Goal: Task Accomplishment & Management: Use online tool/utility

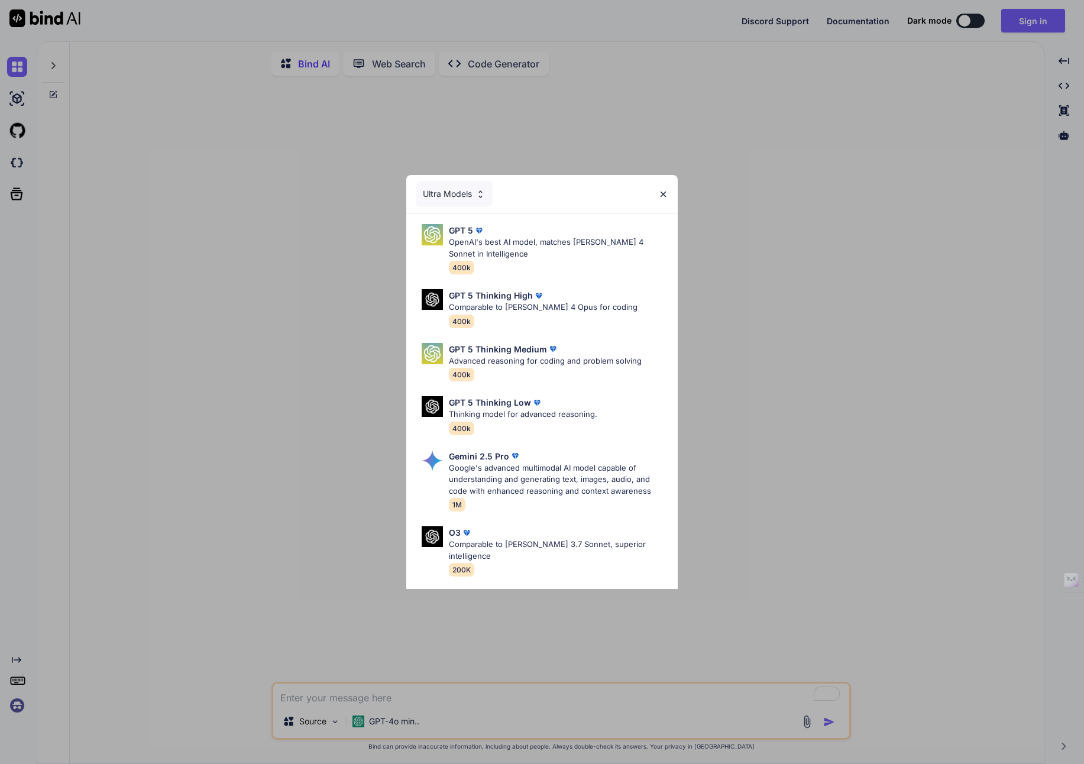
click at [662, 192] on img at bounding box center [663, 194] width 10 height 10
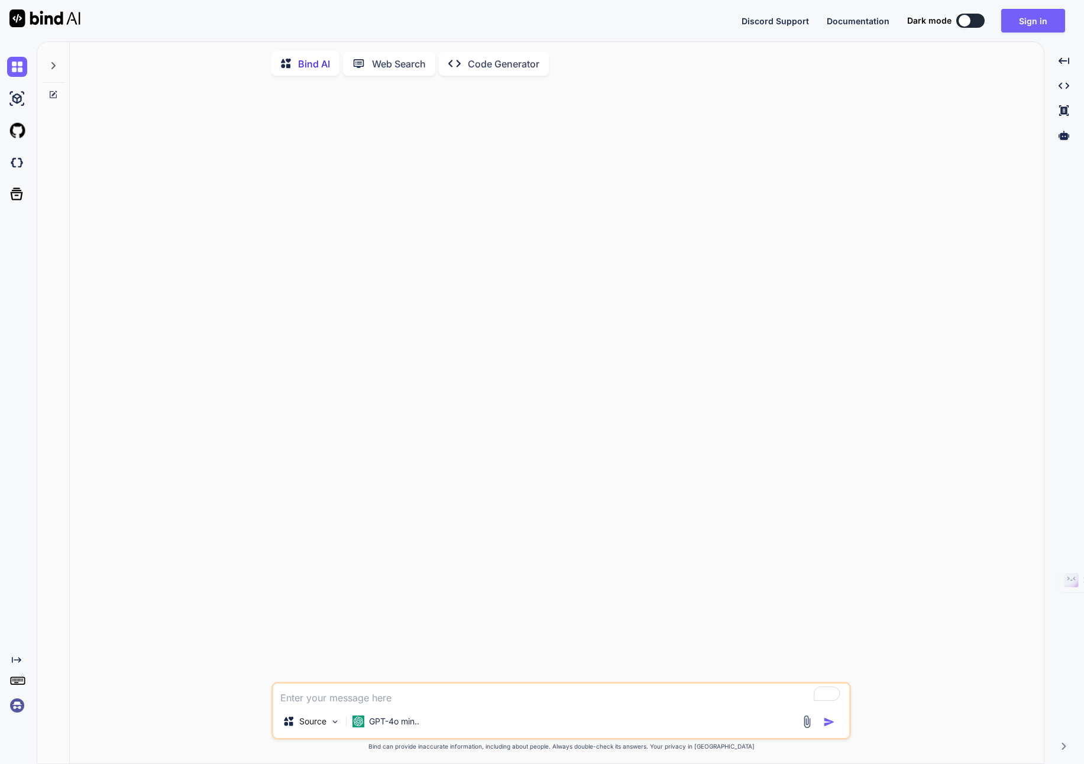
click at [332, 705] on textarea "To enrich screen reader interactions, please activate Accessibility in Grammarl…" at bounding box center [561, 694] width 576 height 21
click at [336, 724] on img at bounding box center [335, 722] width 10 height 10
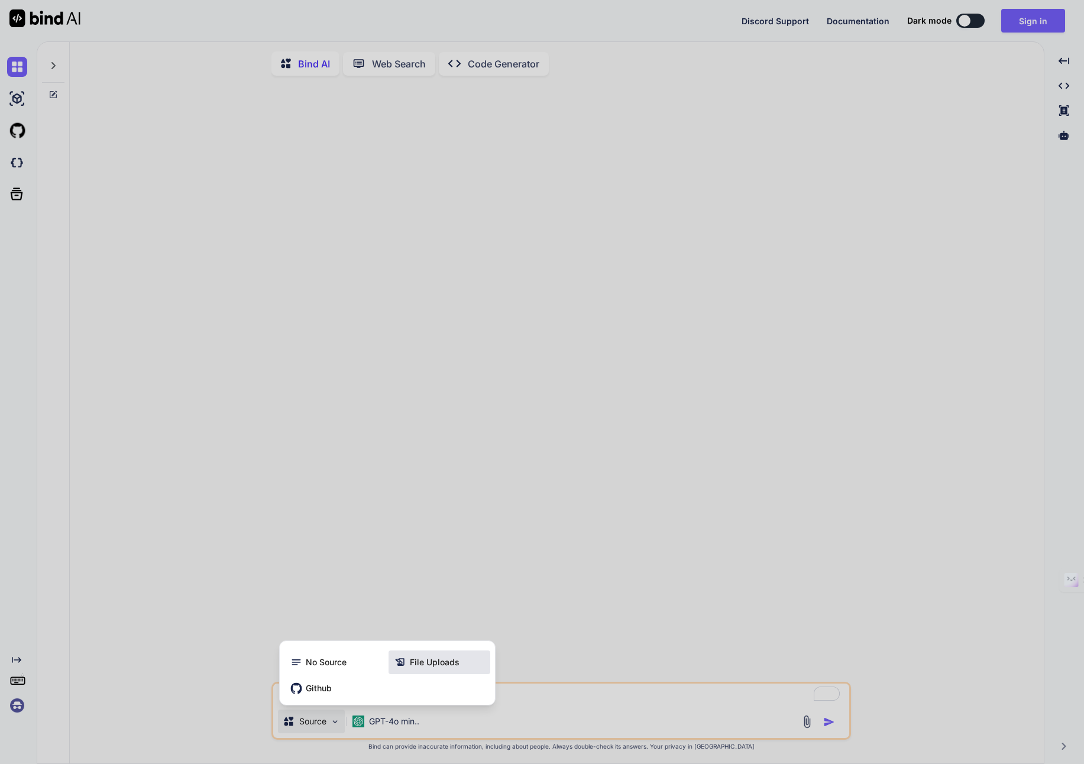
click at [433, 668] on span "File Uploads" at bounding box center [435, 662] width 50 height 12
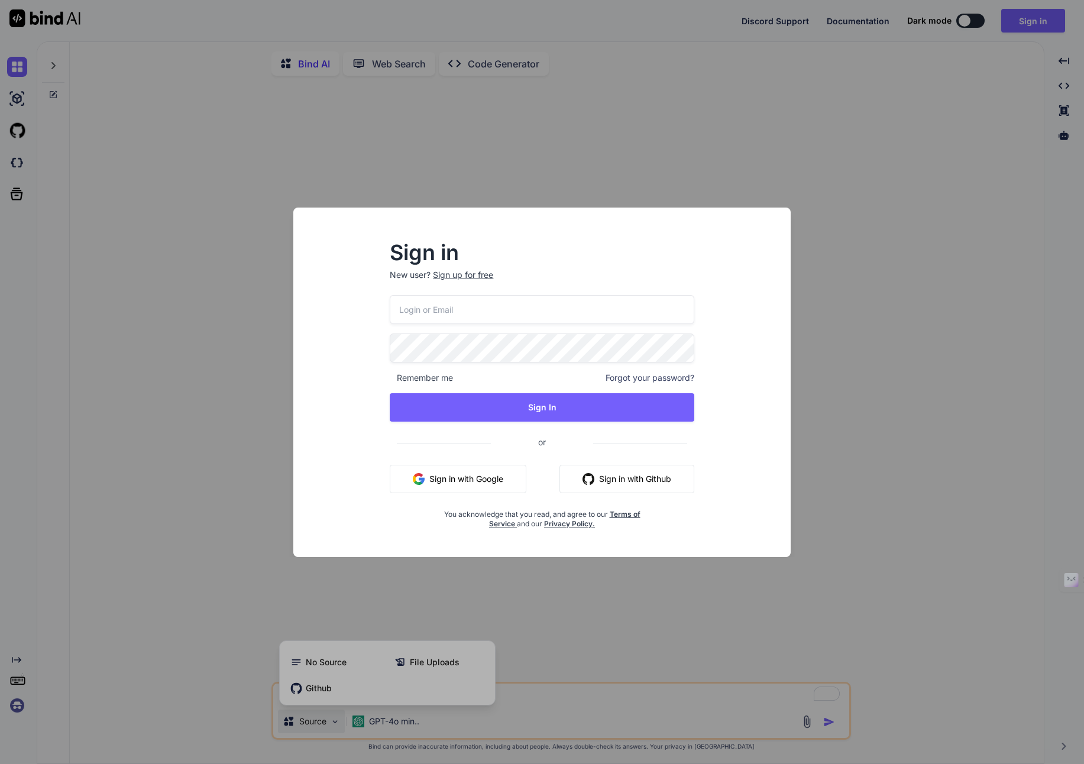
click at [749, 587] on div "Sign in New user? Sign up for free Remember me Forgot your password? Sign In or…" at bounding box center [542, 382] width 1084 height 764
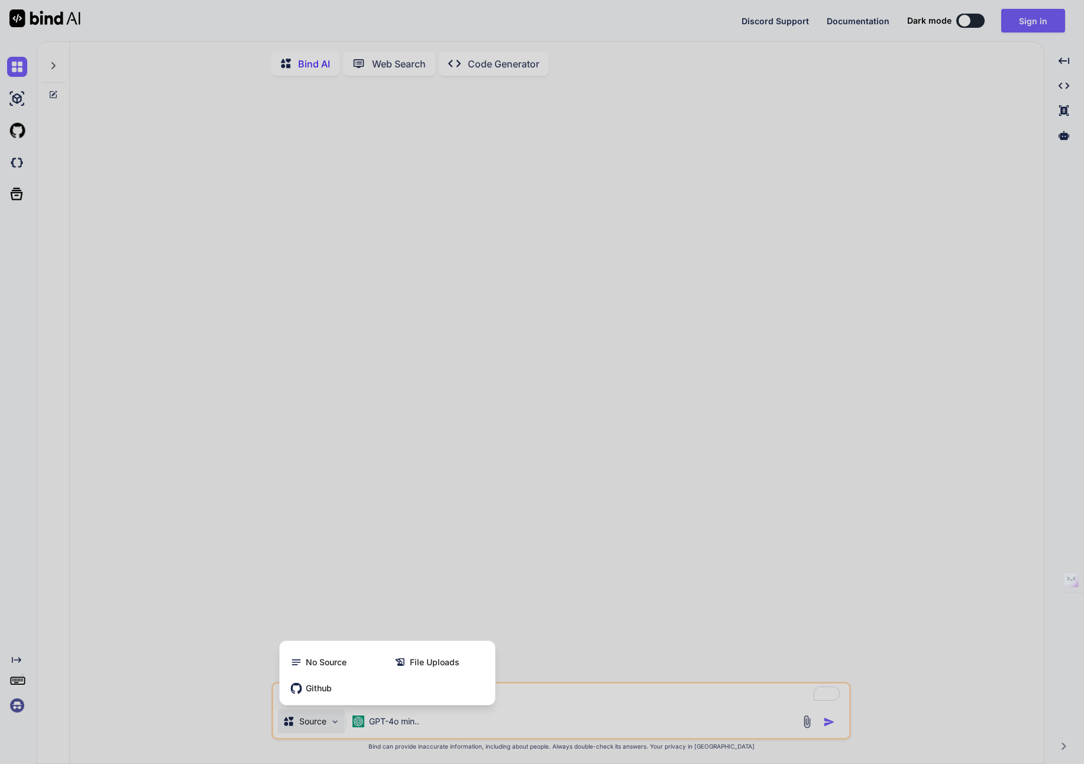
click at [1019, 27] on div at bounding box center [542, 382] width 1084 height 764
type textarea "x"
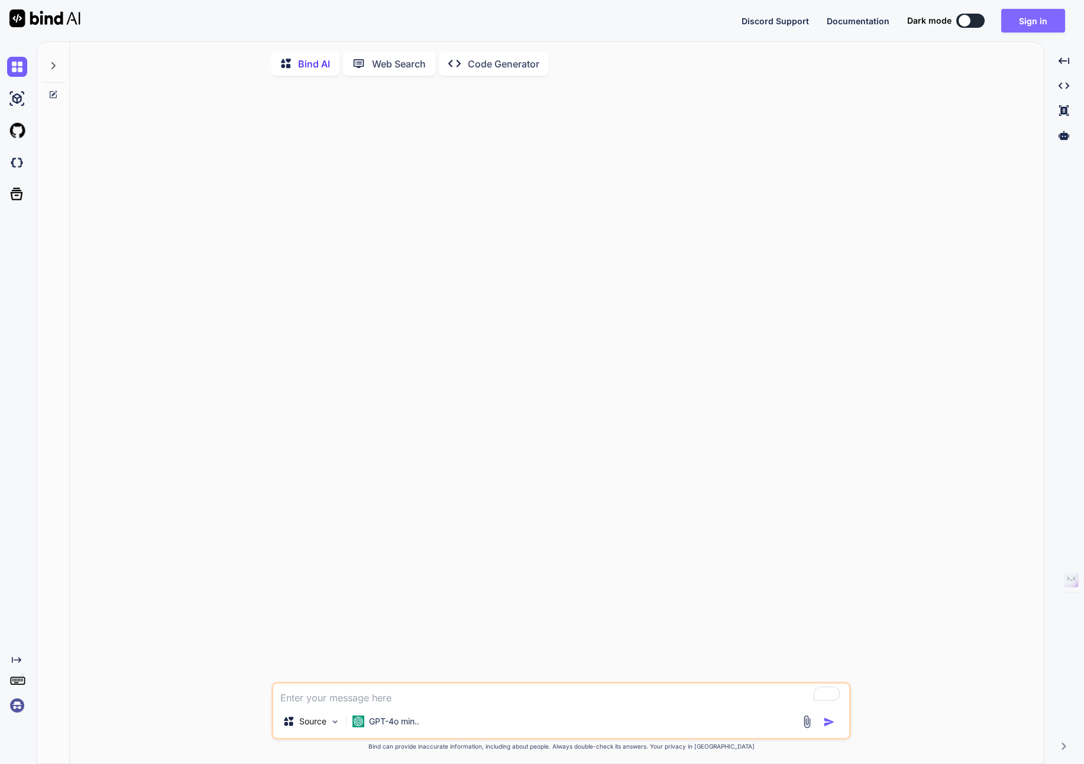
click at [1035, 20] on button "Sign in" at bounding box center [1033, 21] width 64 height 24
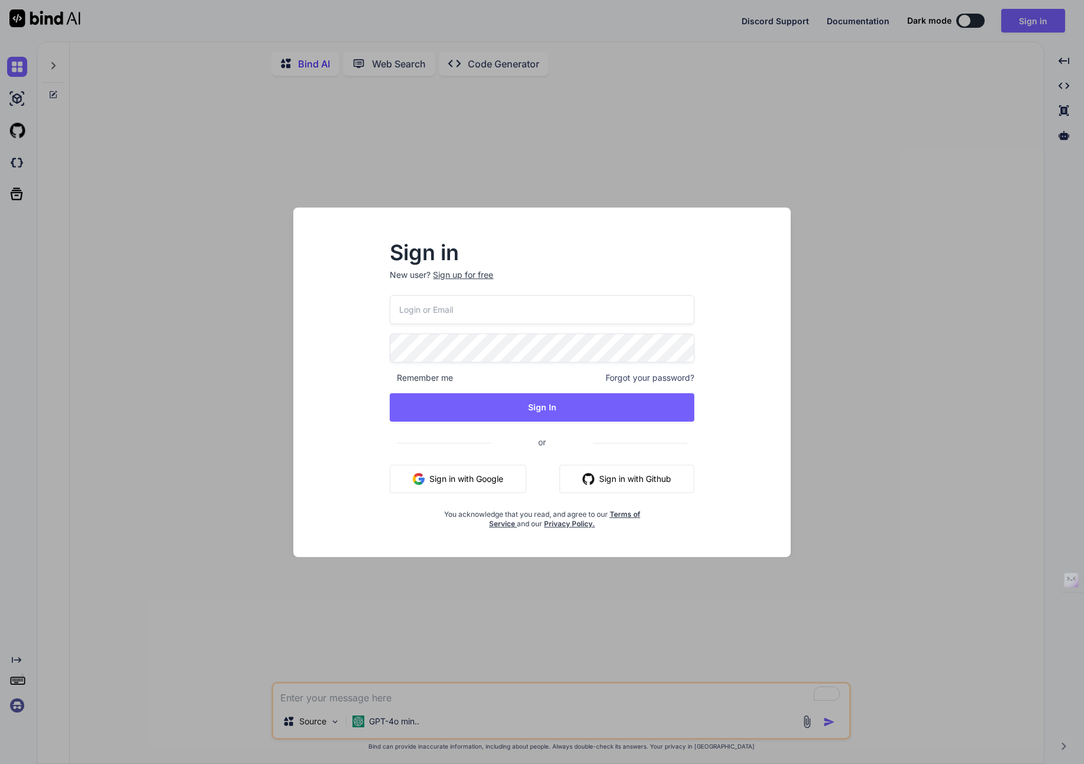
click at [461, 277] on div "Sign up for free" at bounding box center [463, 275] width 60 height 12
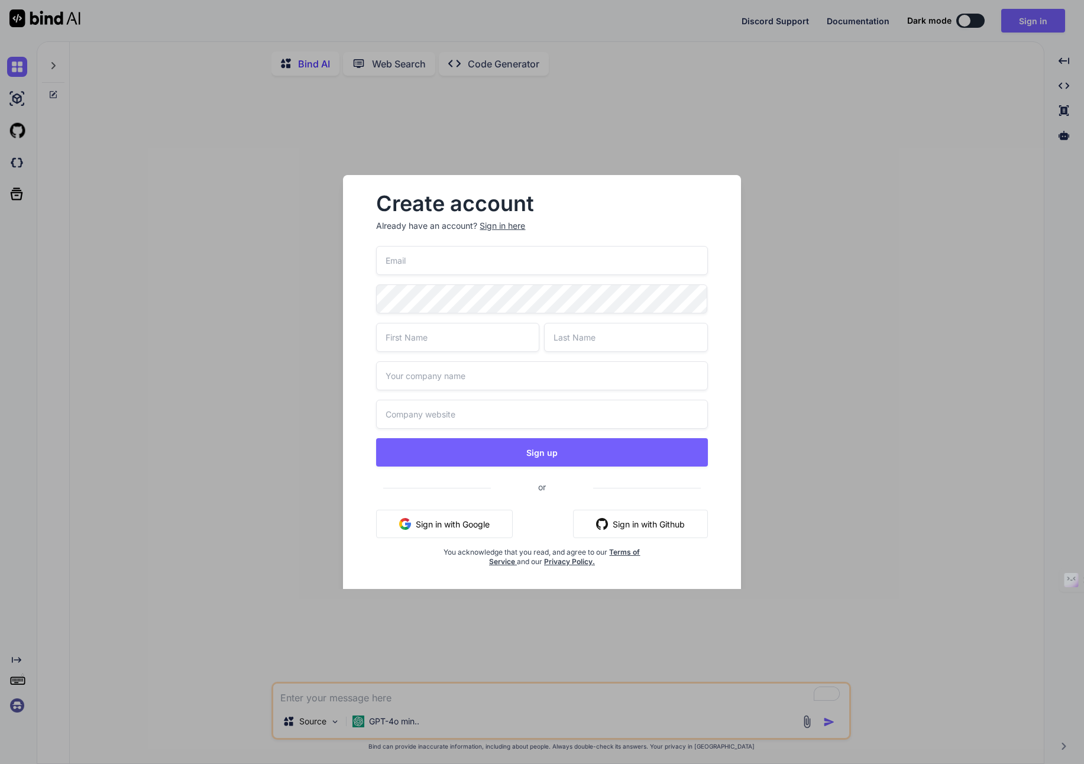
click at [443, 527] on button "Sign in with Google" at bounding box center [444, 524] width 137 height 28
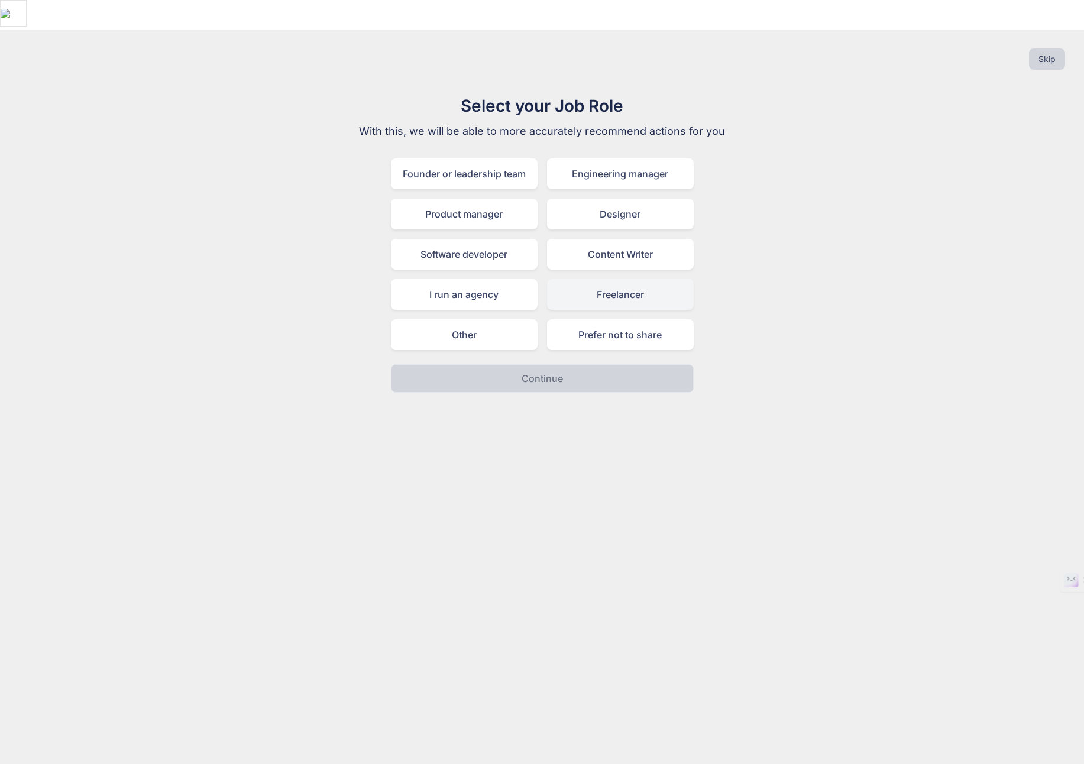
click at [595, 279] on div "Freelancer" at bounding box center [620, 294] width 147 height 31
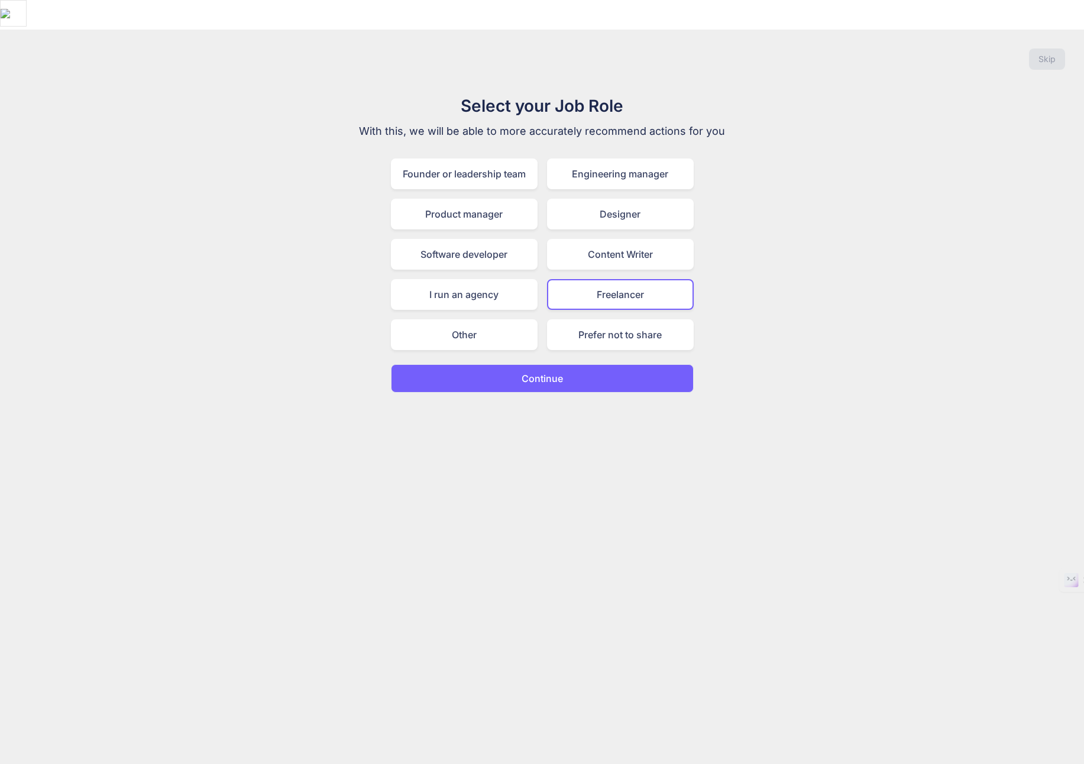
click at [535, 364] on button "Continue" at bounding box center [542, 378] width 303 height 28
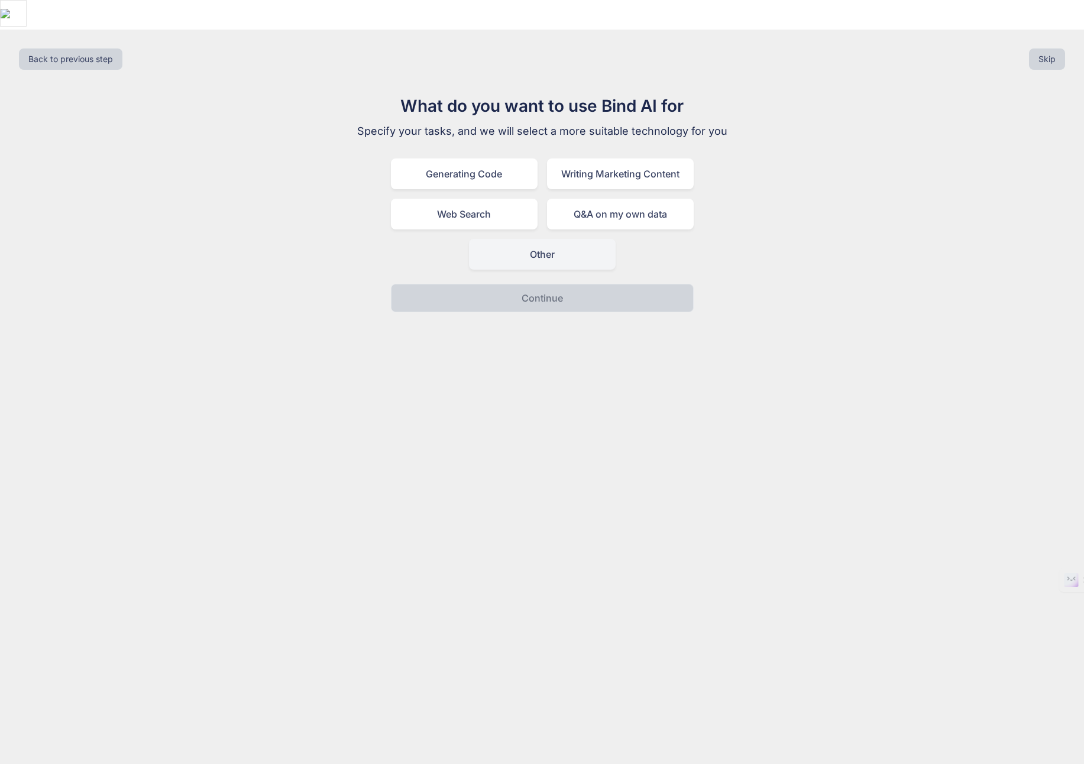
click at [536, 239] on div "Other" at bounding box center [542, 254] width 147 height 31
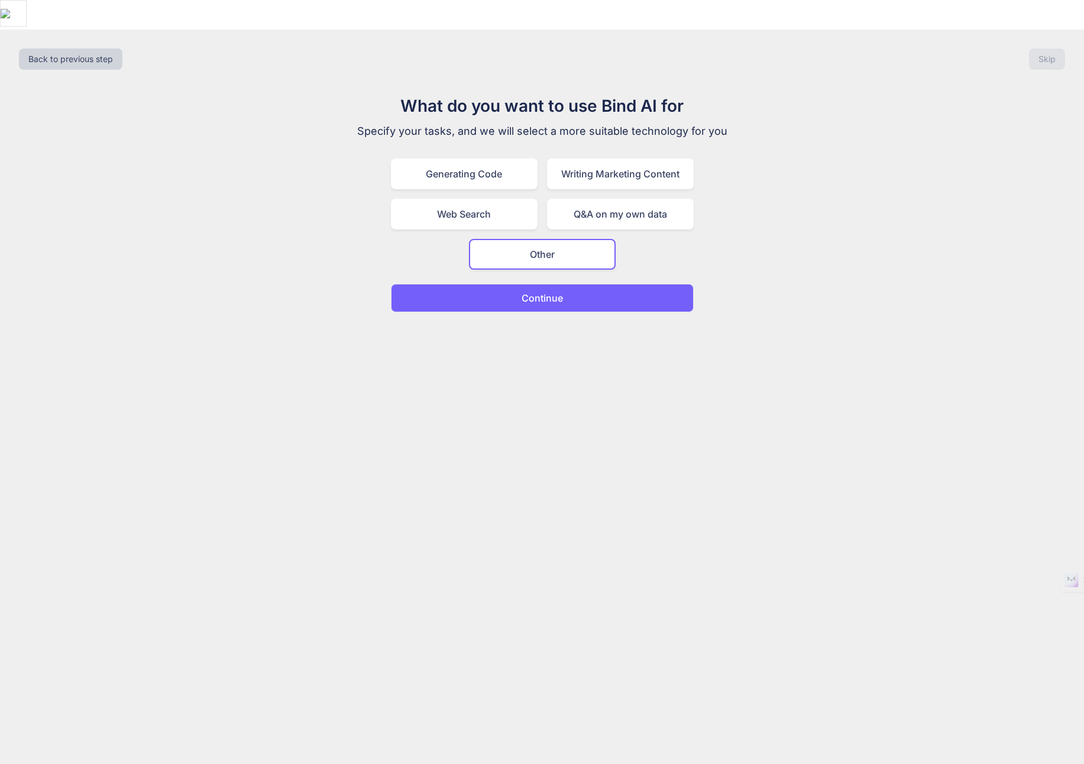
click at [532, 291] on p "Continue" at bounding box center [542, 298] width 41 height 14
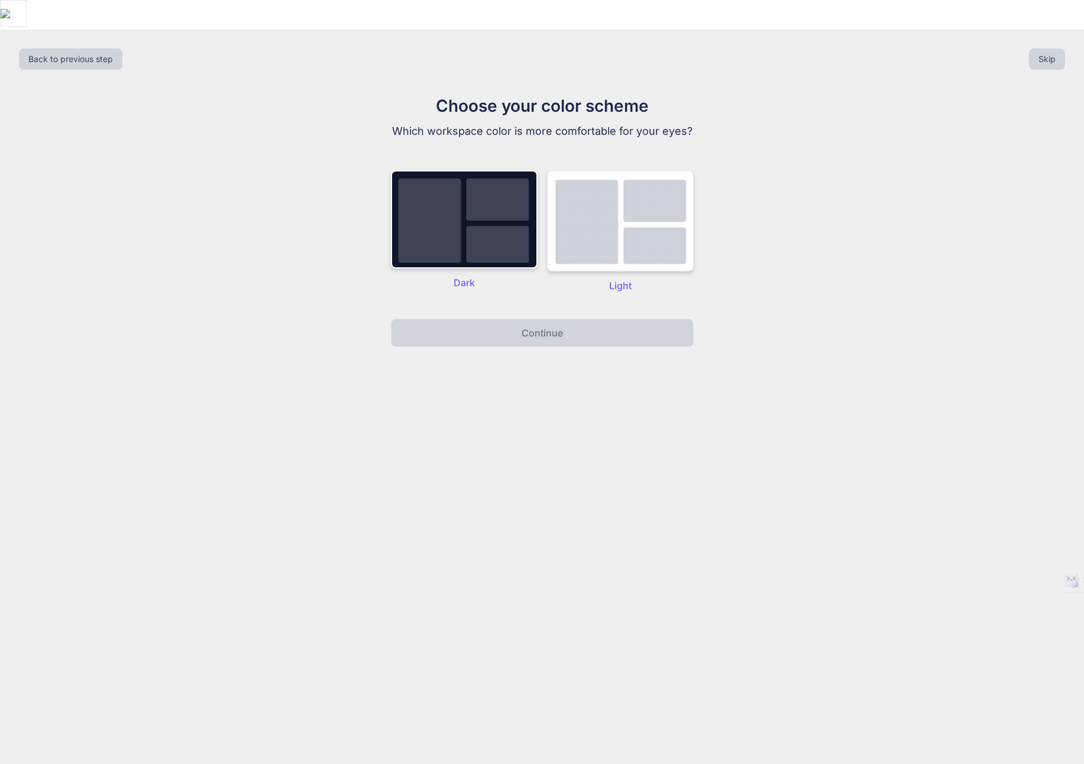
click at [607, 228] on img at bounding box center [620, 220] width 147 height 101
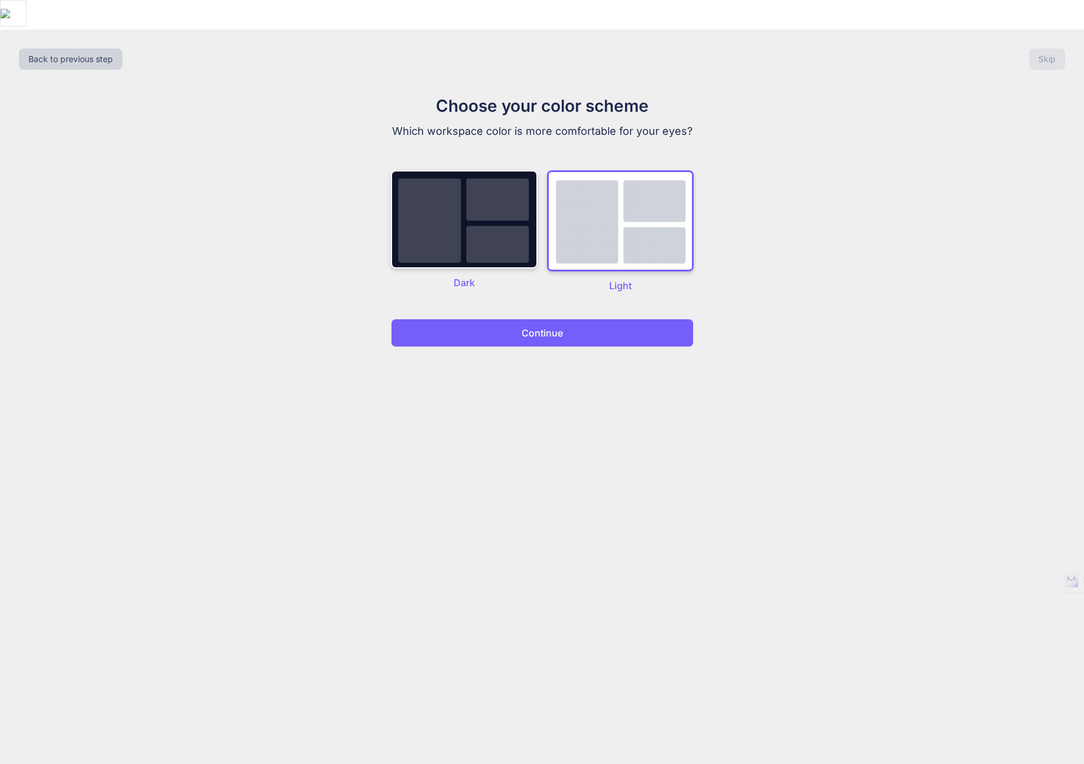
click at [560, 326] on p "Continue" at bounding box center [542, 333] width 41 height 14
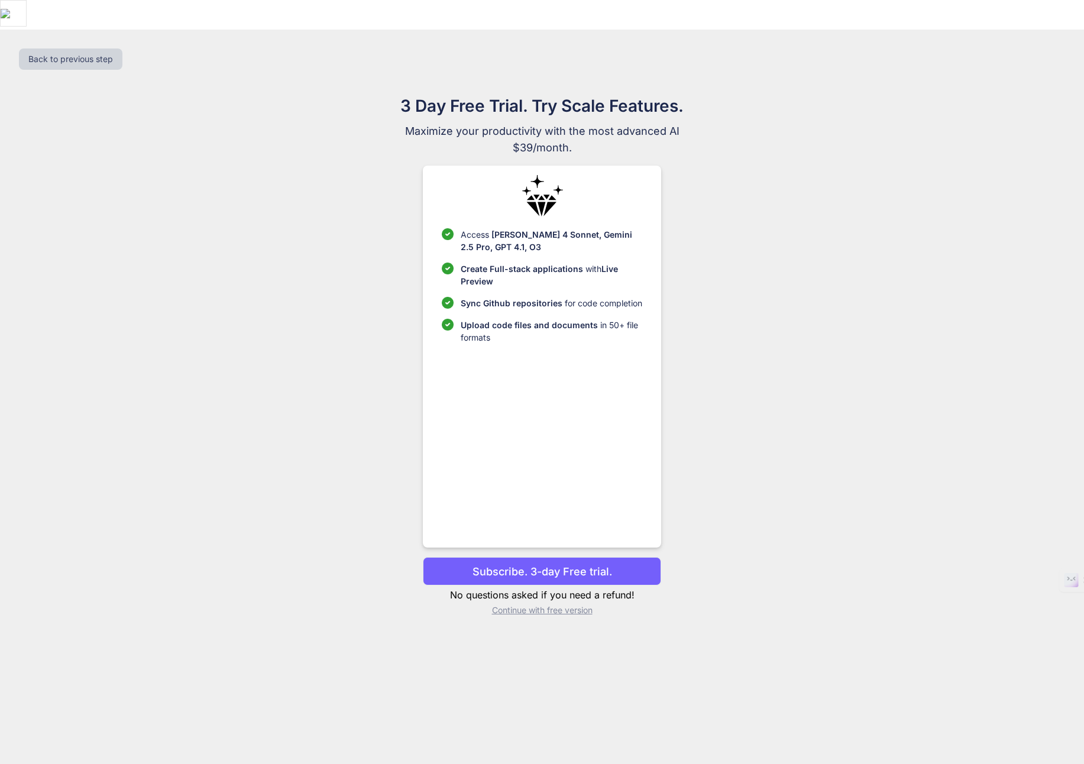
click at [539, 604] on p "Continue with free version" at bounding box center [542, 610] width 238 height 12
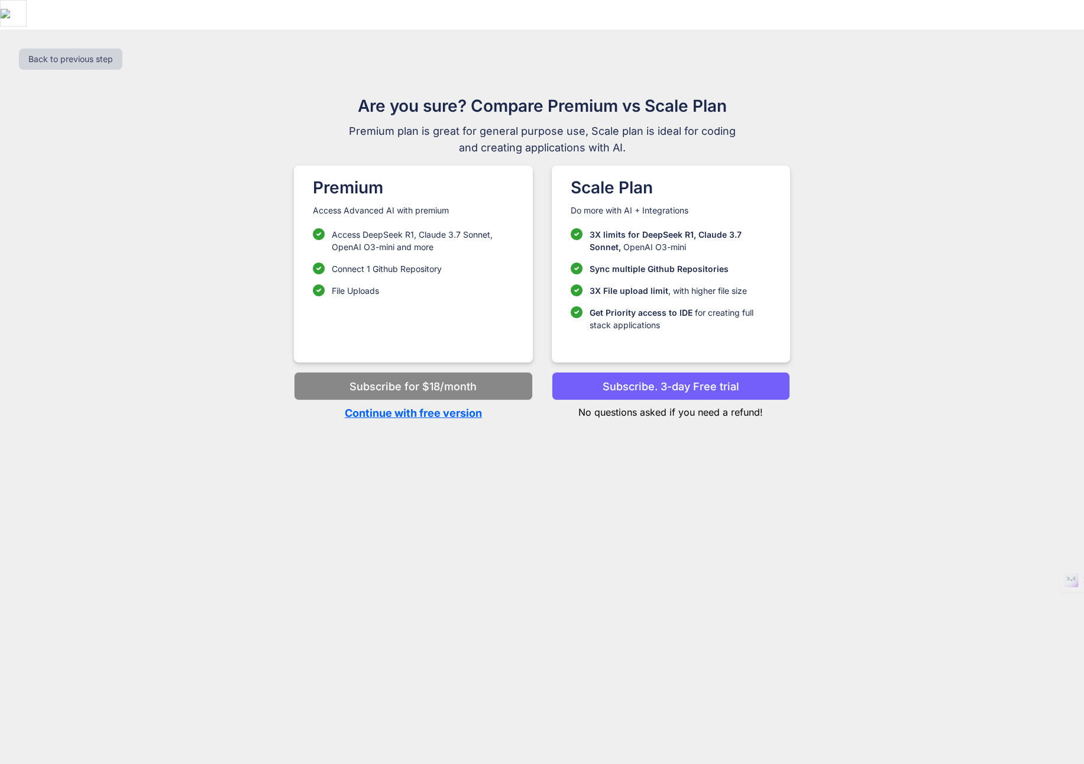
click at [652, 378] on p "Subscribe. 3-day Free trial" at bounding box center [671, 386] width 137 height 16
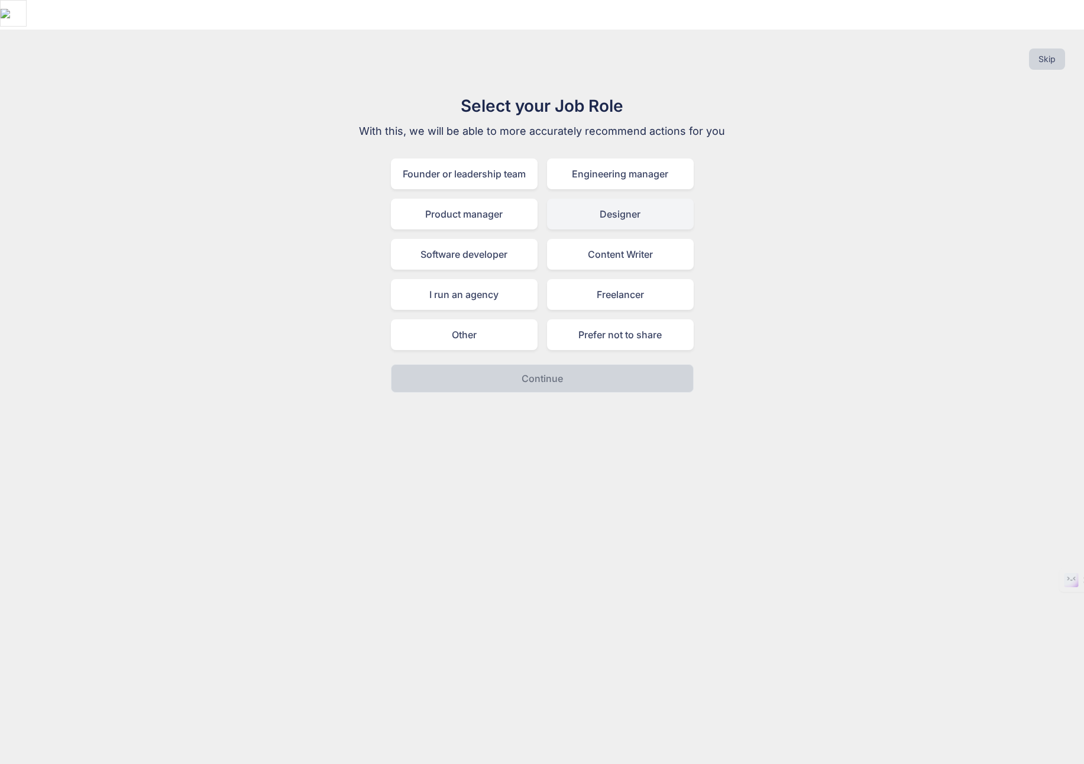
click at [640, 199] on div "Designer" at bounding box center [620, 214] width 147 height 31
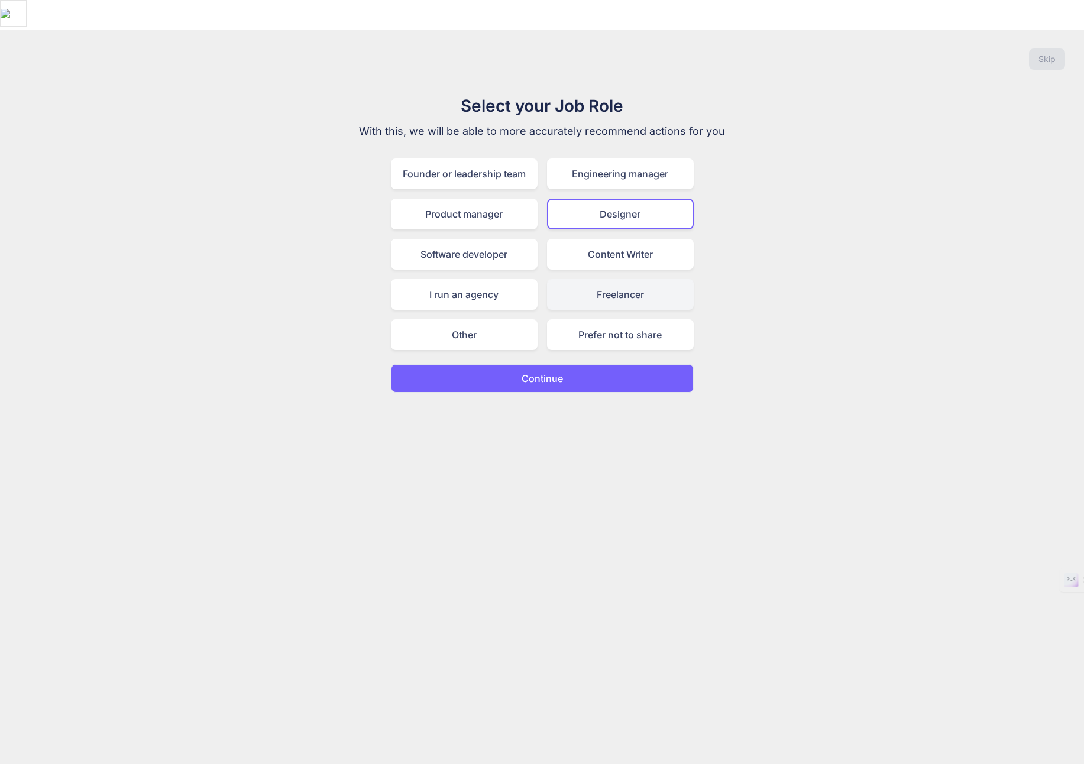
click at [598, 279] on div "Freelancer" at bounding box center [620, 294] width 147 height 31
click at [551, 364] on button "Continue" at bounding box center [542, 378] width 303 height 28
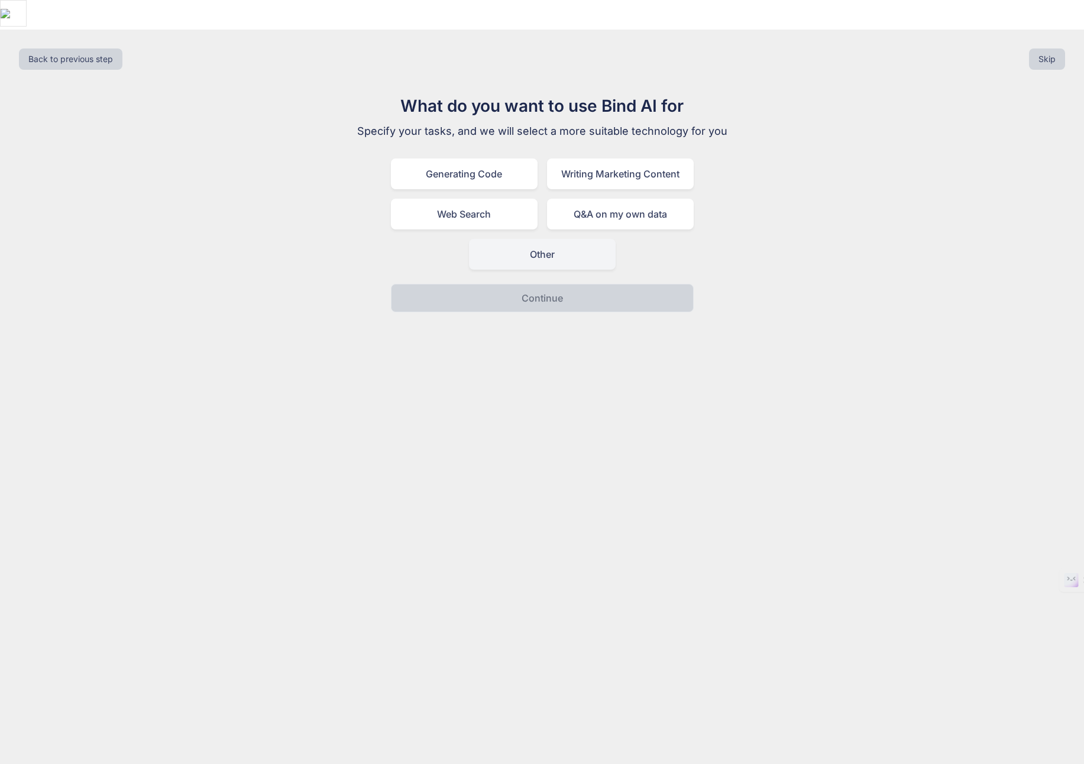
click at [543, 239] on div "Other" at bounding box center [542, 254] width 147 height 31
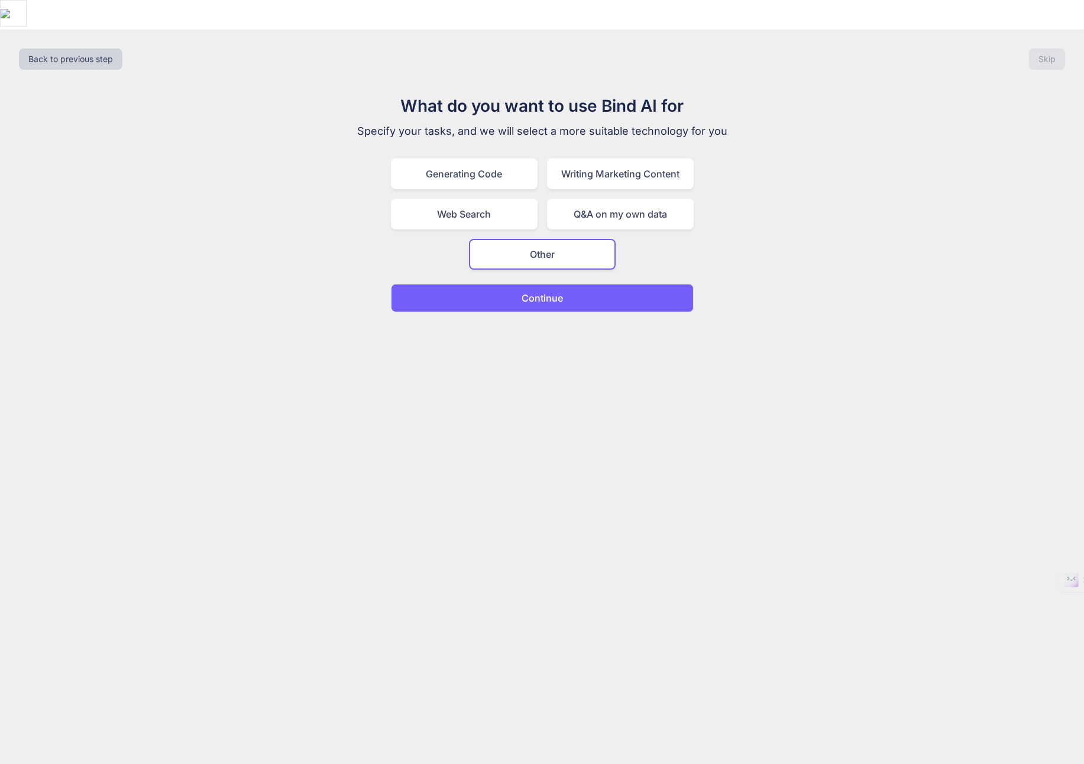
click at [539, 291] on p "Continue" at bounding box center [542, 298] width 41 height 14
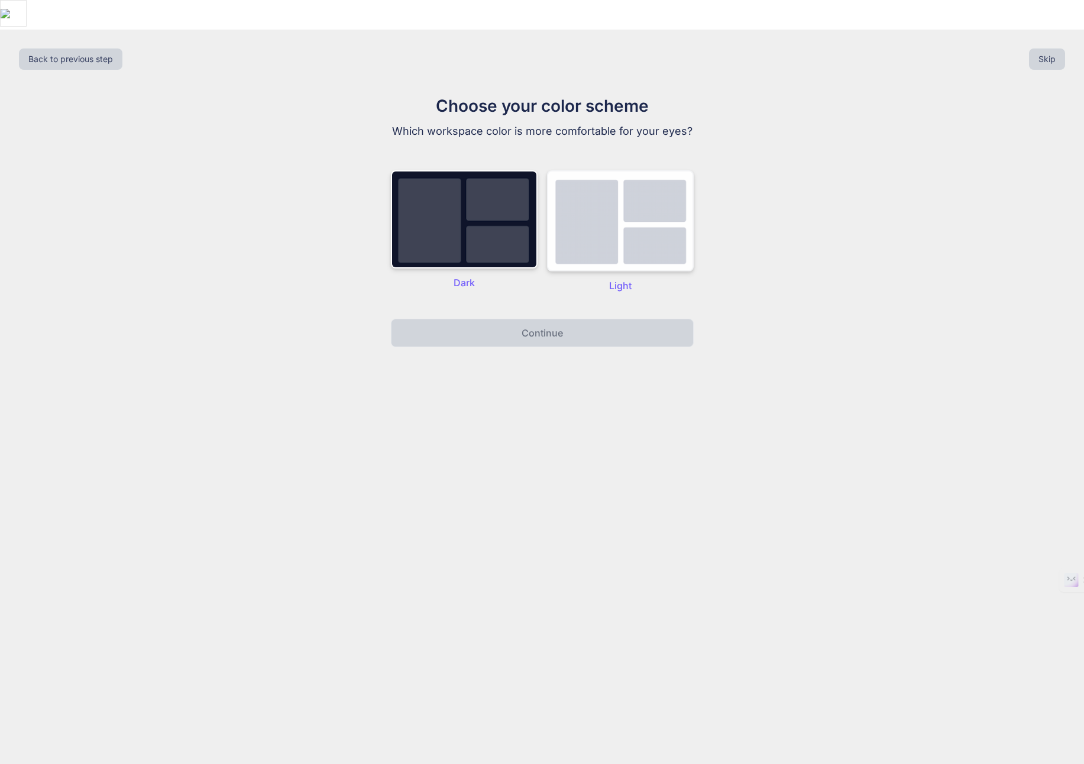
click at [632, 234] on img at bounding box center [620, 220] width 147 height 101
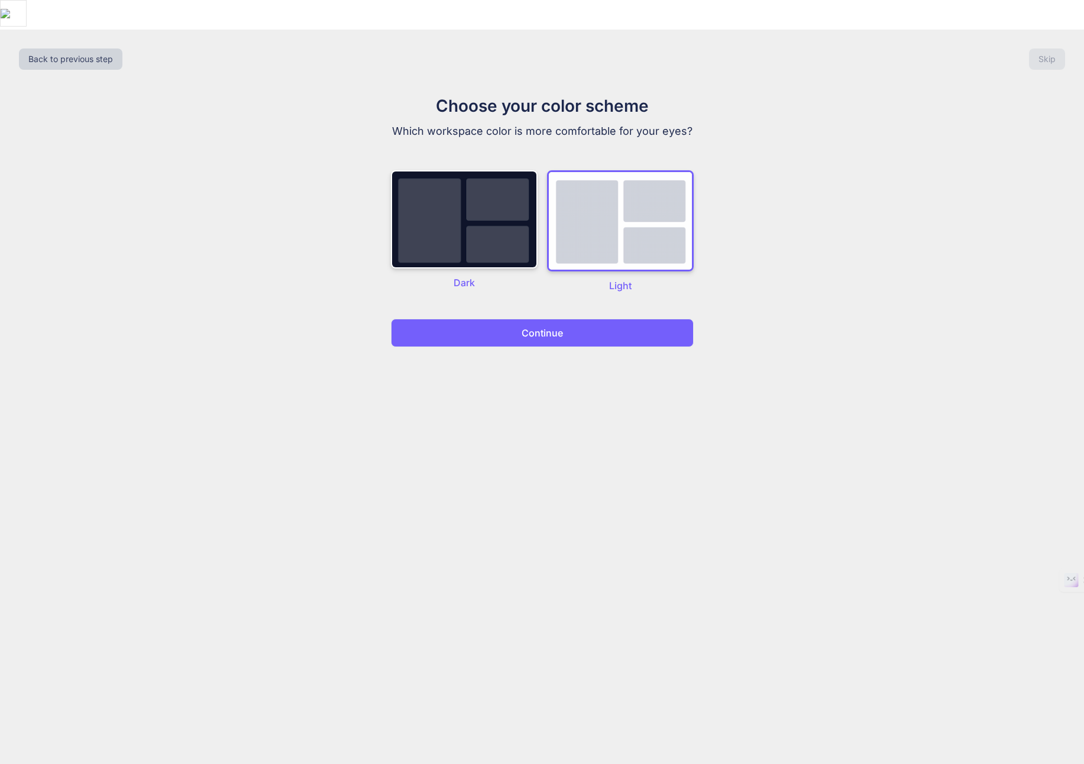
click at [582, 319] on button "Continue" at bounding box center [542, 333] width 303 height 28
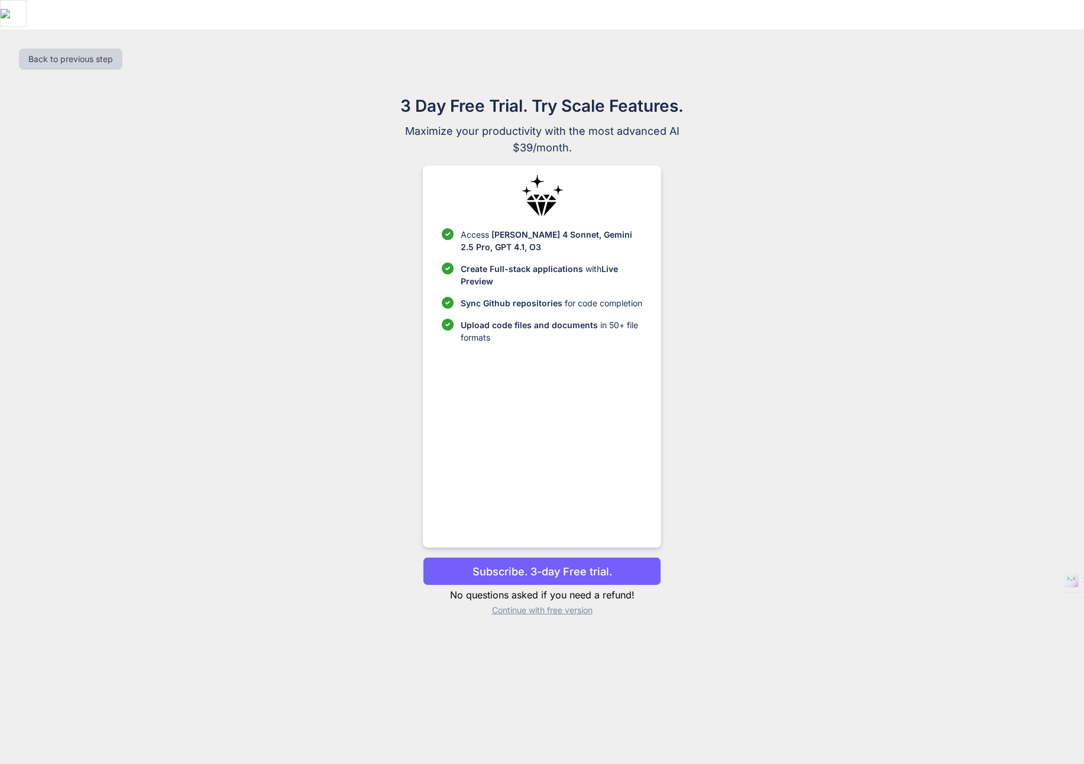
click at [556, 604] on p "Continue with free version" at bounding box center [542, 610] width 238 height 12
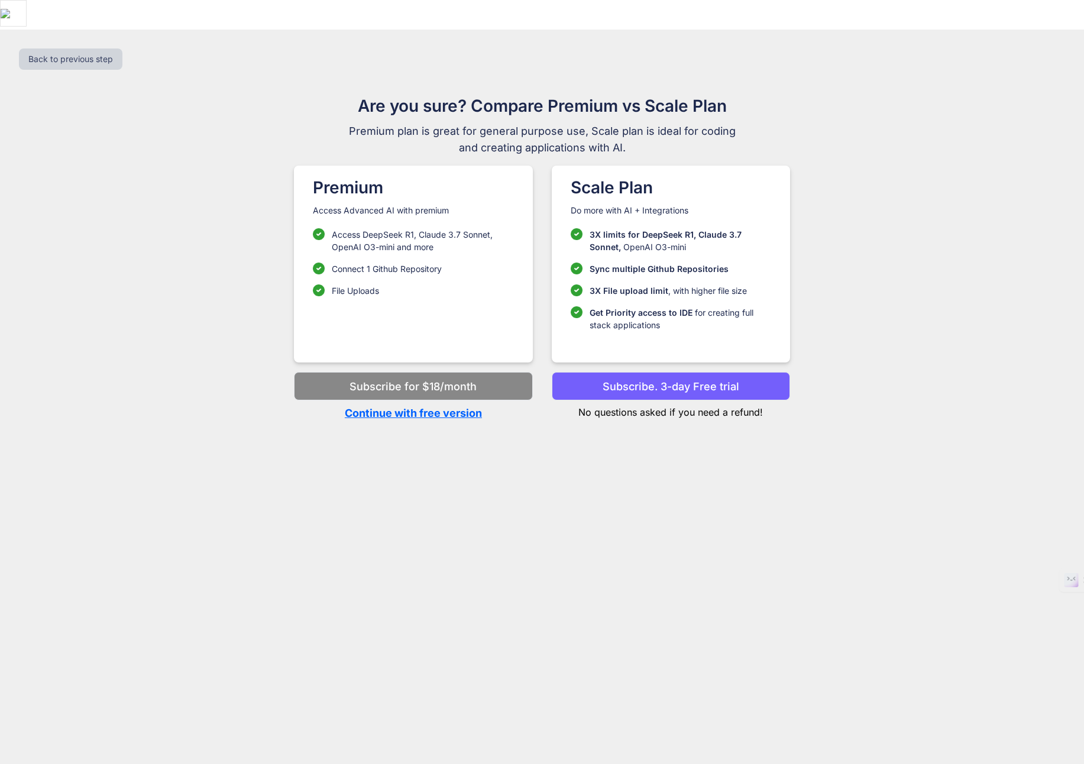
click at [438, 405] on p "Continue with free version" at bounding box center [413, 413] width 238 height 16
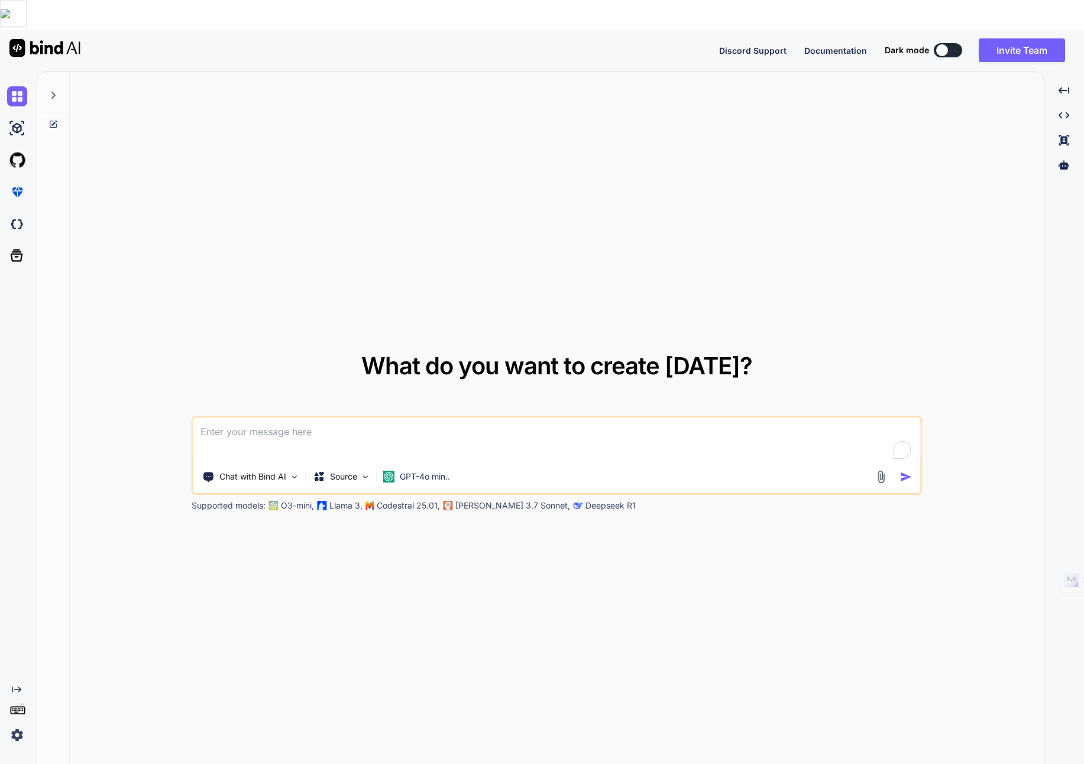
type textarea "x"
click at [362, 472] on img at bounding box center [366, 477] width 10 height 10
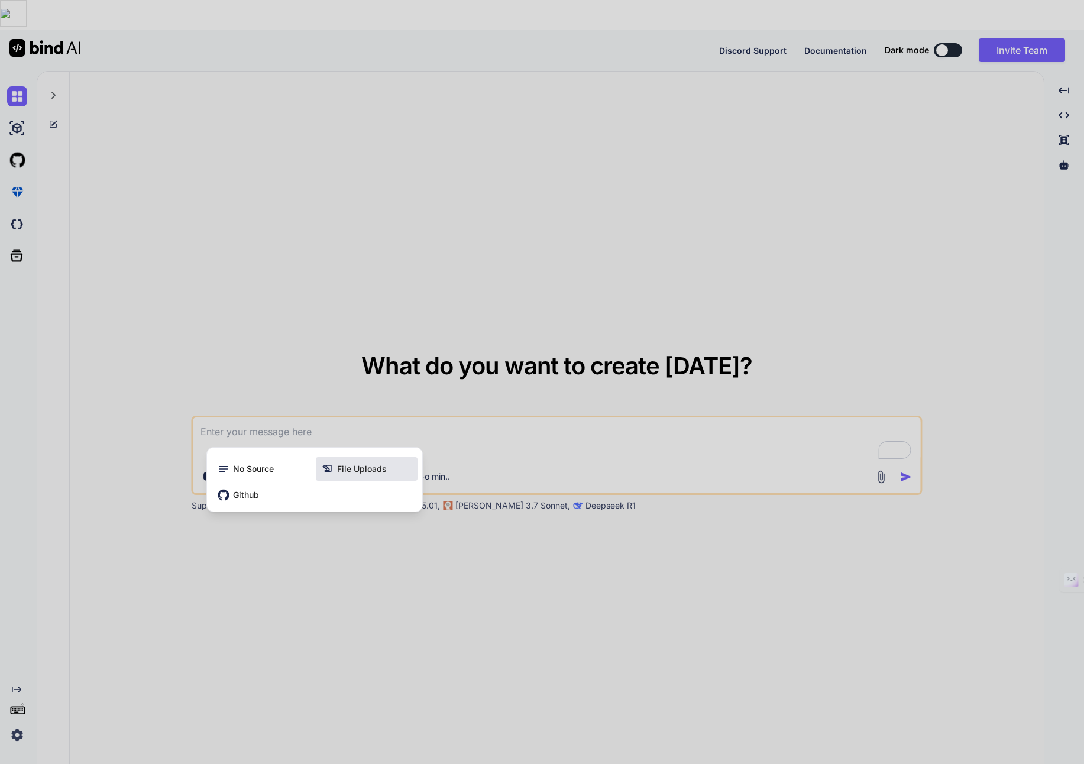
click at [359, 463] on span "File Uploads" at bounding box center [362, 469] width 50 height 12
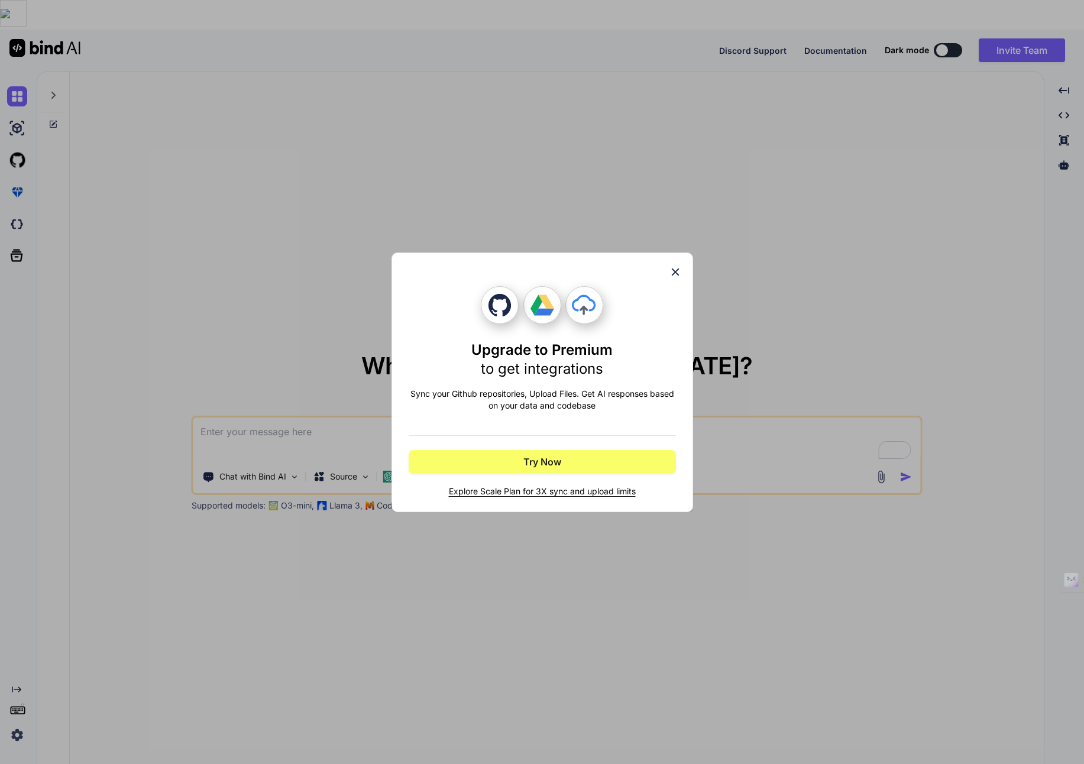
click at [681, 270] on div "Upgrade to Premium to get integrations Sync your Github repositories, Upload Fi…" at bounding box center [542, 382] width 302 height 260
click at [675, 270] on icon at bounding box center [675, 272] width 8 height 8
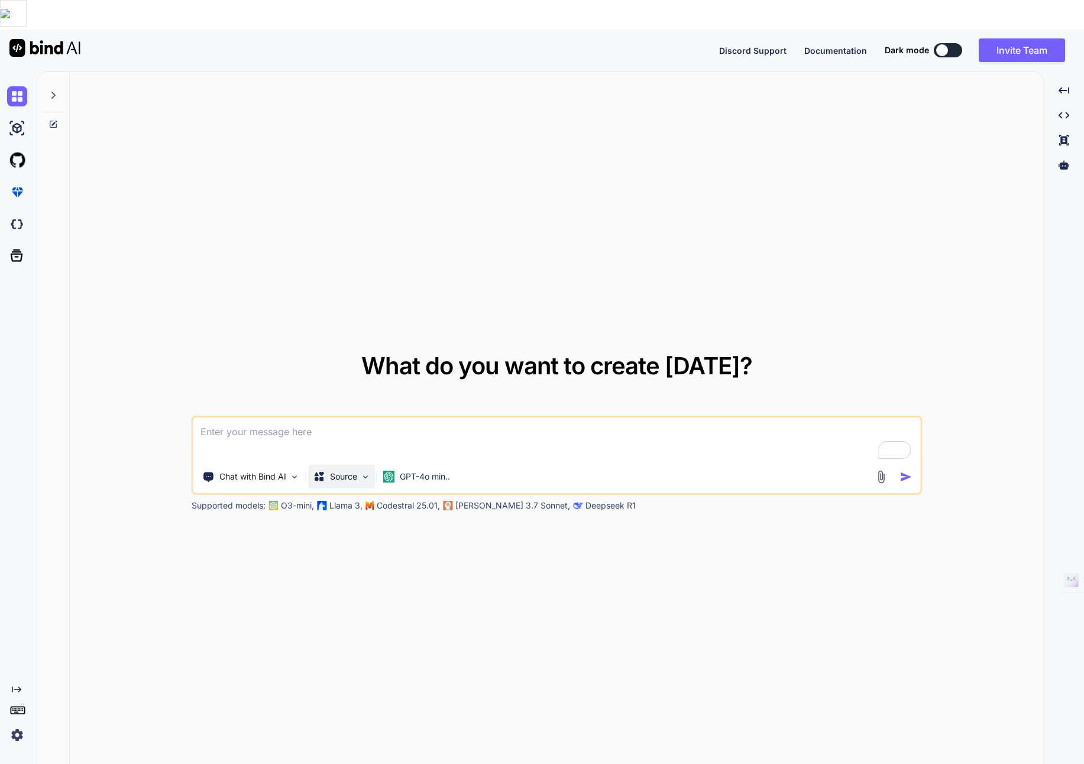
click at [339, 471] on p "Source" at bounding box center [343, 477] width 27 height 12
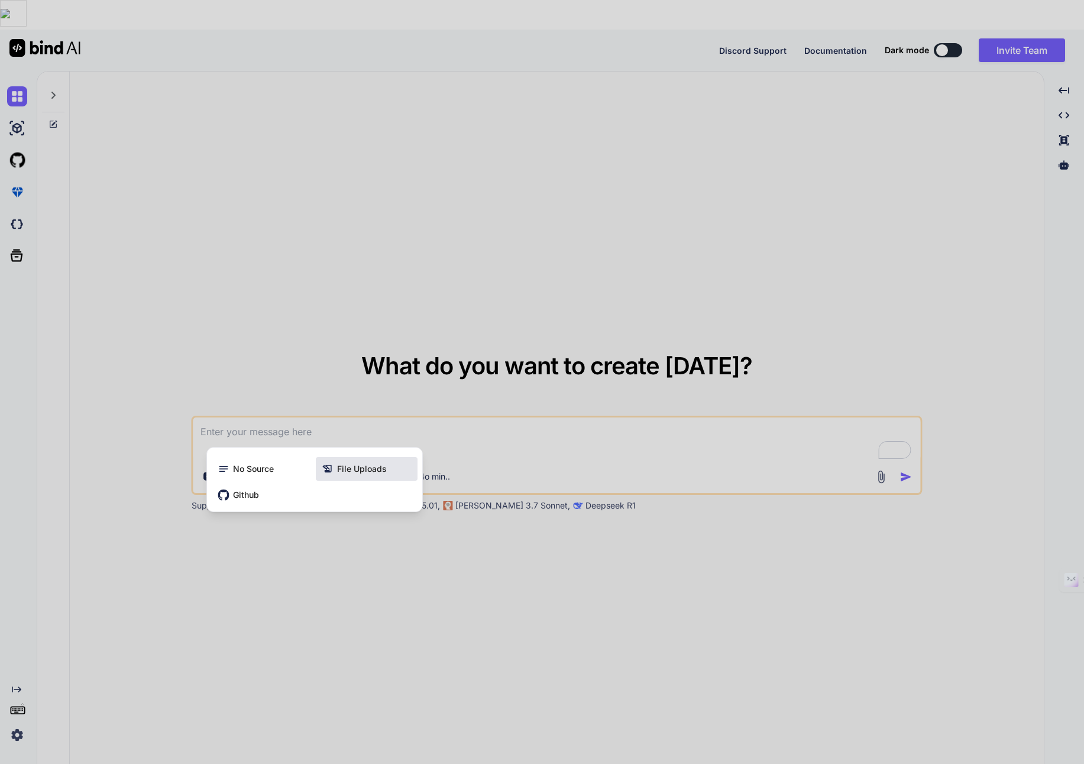
click at [339, 463] on span "File Uploads" at bounding box center [362, 469] width 50 height 12
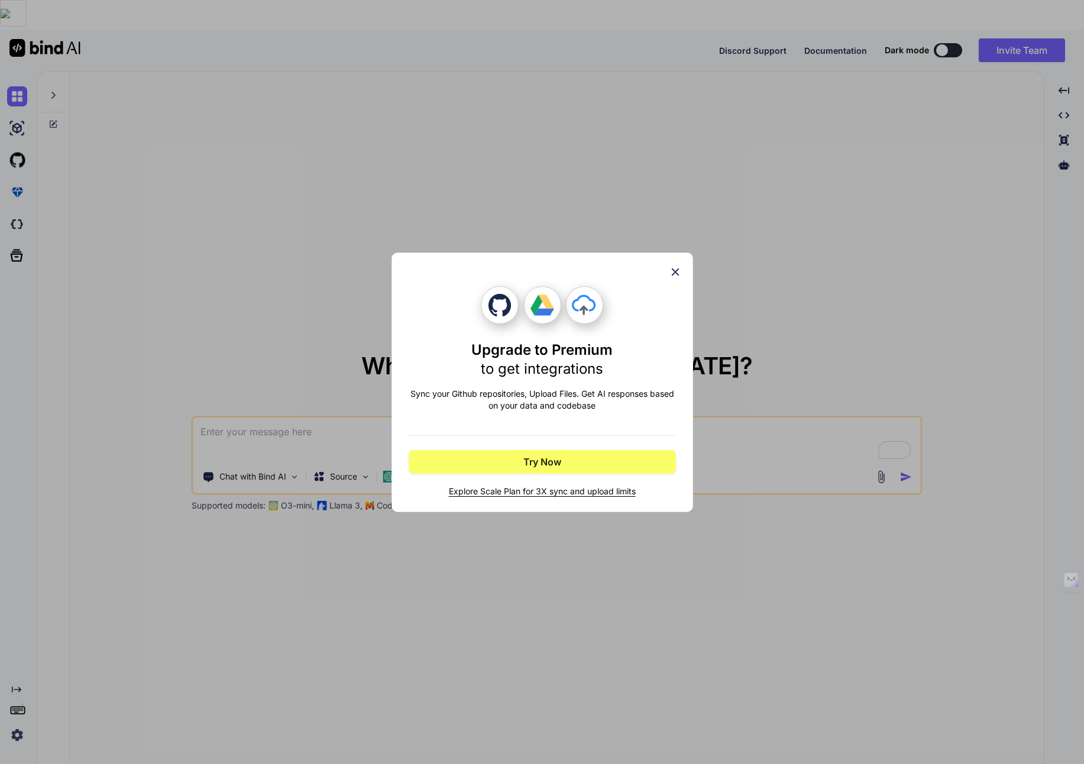
click at [674, 269] on icon at bounding box center [675, 272] width 13 height 13
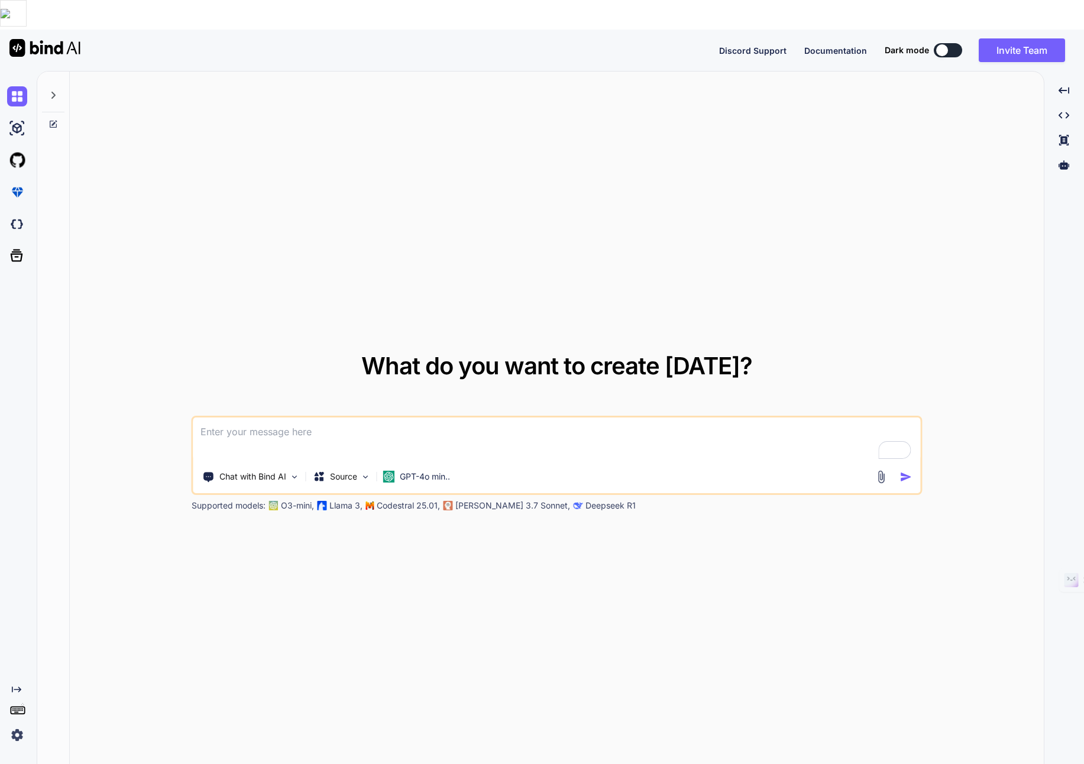
click at [302, 417] on textarea "To enrich screen reader interactions, please activate Accessibility in Grammarl…" at bounding box center [556, 439] width 727 height 44
paste textarea "Loremip 1890 - Dolo Sitametcons Adipiscinge sed Doeiusm Tempori UtlaboreetdoLor…"
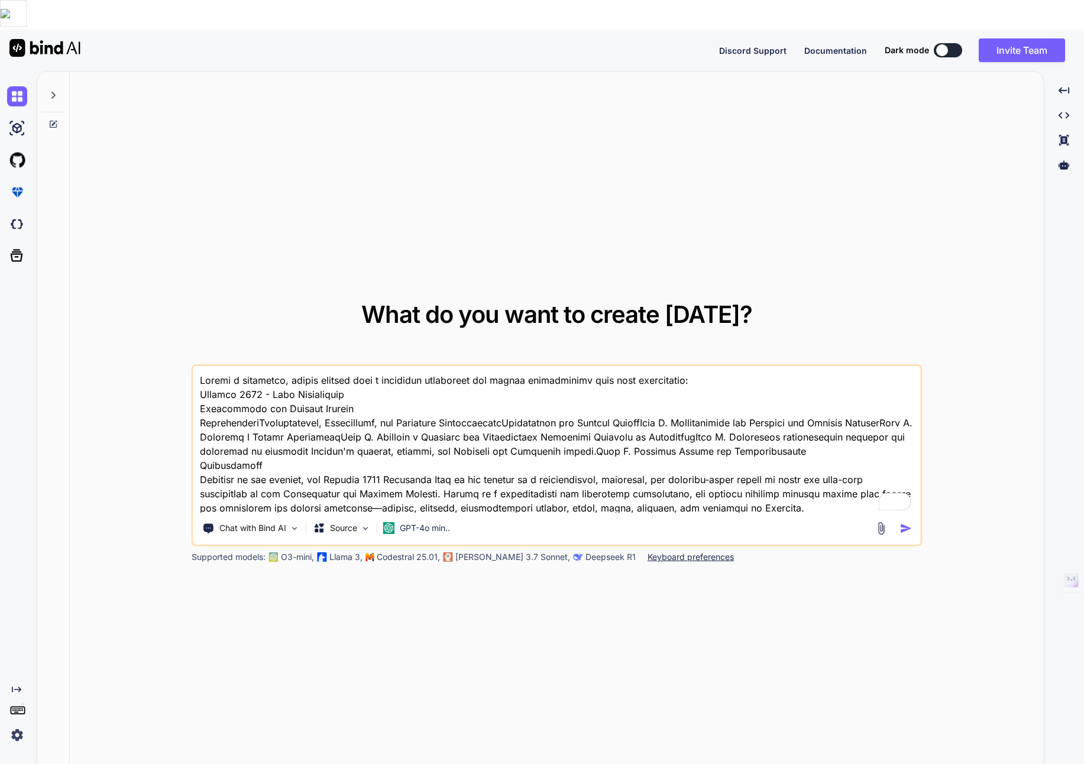
scroll to position [9822, 0]
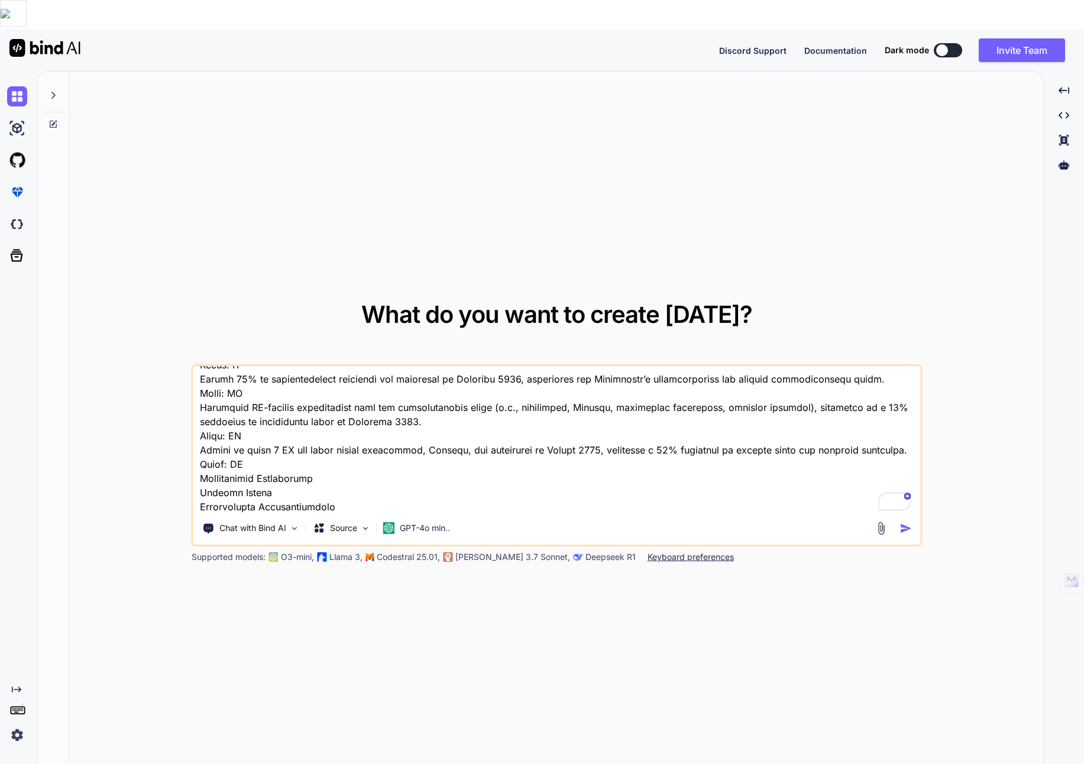
type textarea "Loremi d sitametco, adipis elitsed doei t incididun utlaboreet dol magnaa enima…"
click at [904, 522] on img "button" at bounding box center [905, 528] width 12 height 12
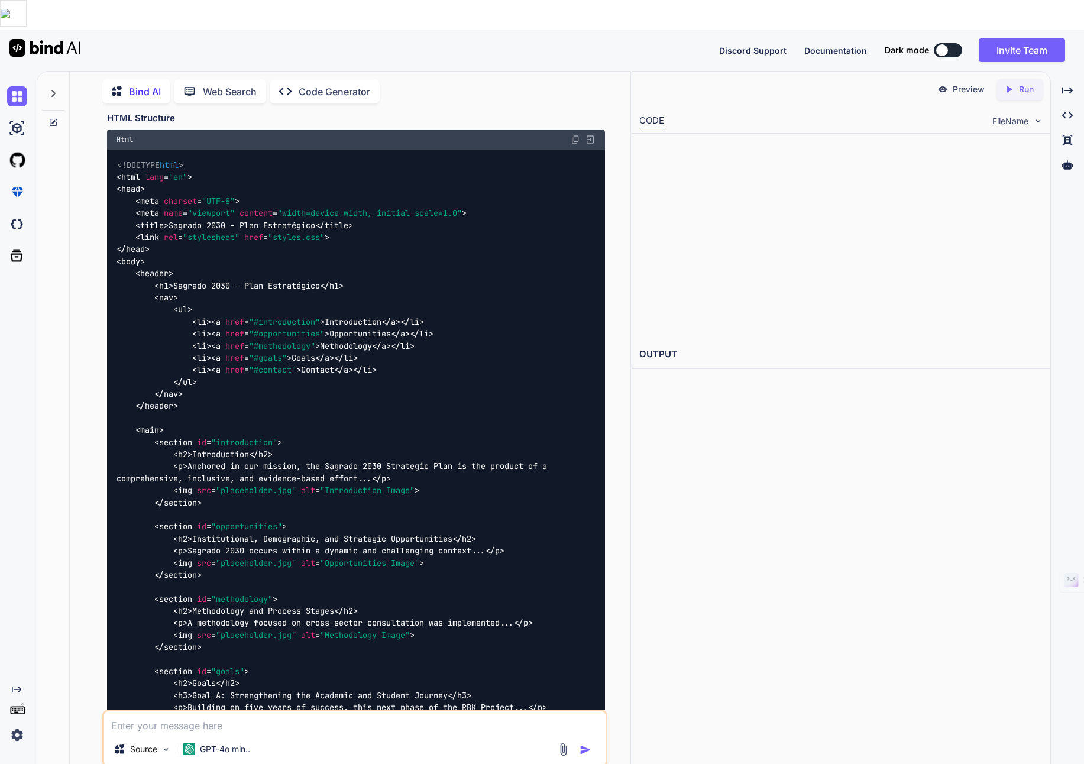
scroll to position [8610, 0]
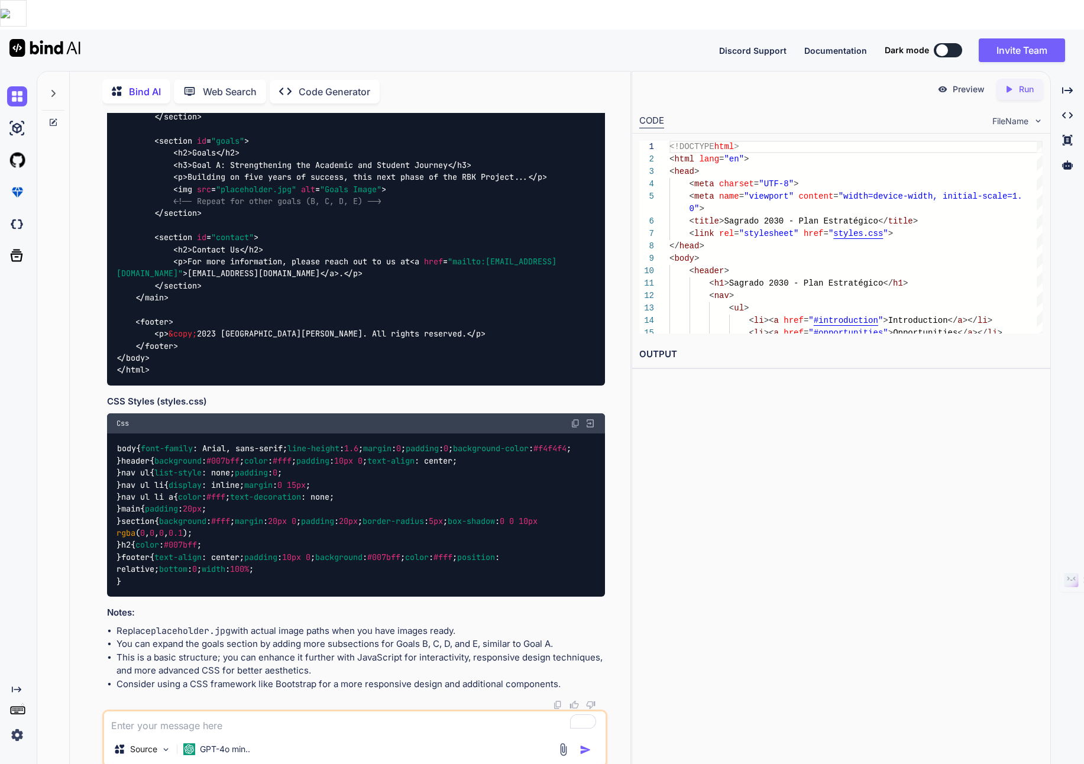
click at [960, 83] on p "Preview" at bounding box center [969, 89] width 32 height 12
click at [958, 83] on p "Preview" at bounding box center [969, 89] width 32 height 12
click at [1013, 84] on icon "Created with Pixso." at bounding box center [1008, 89] width 11 height 11
click at [735, 377] on link "[URL][DOMAIN_NAME]" at bounding box center [687, 382] width 96 height 11
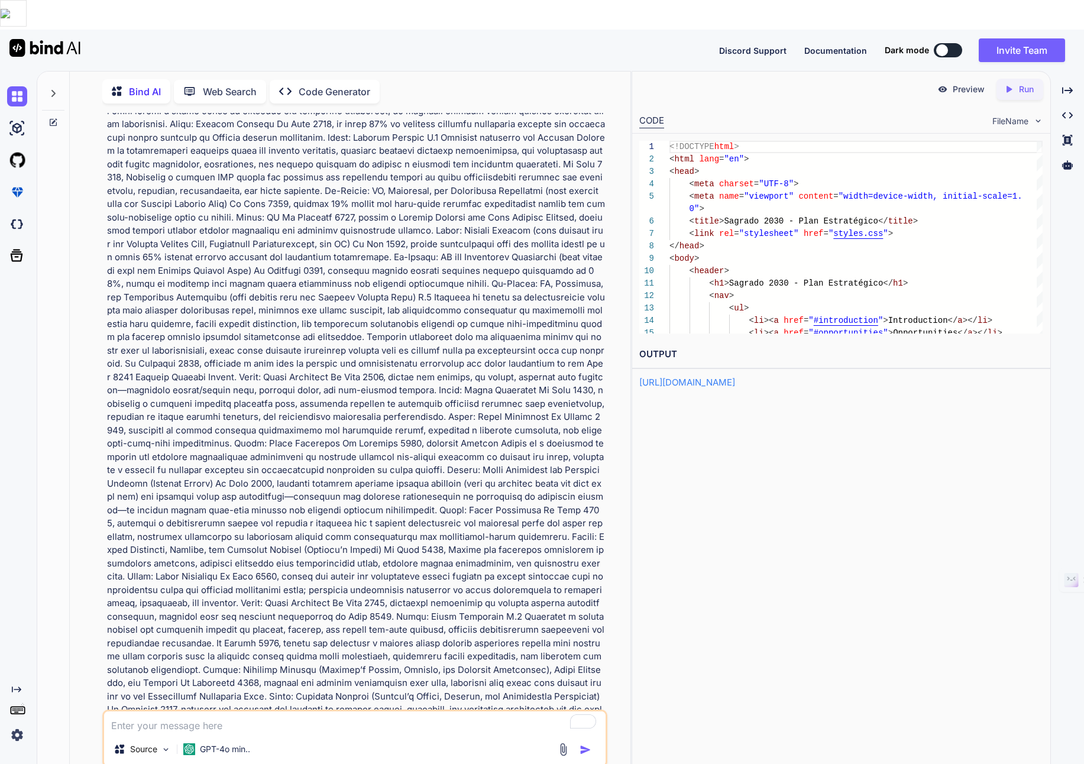
scroll to position [1832, 0]
click at [19, 214] on img at bounding box center [17, 224] width 20 height 20
click at [16, 86] on img at bounding box center [17, 96] width 20 height 20
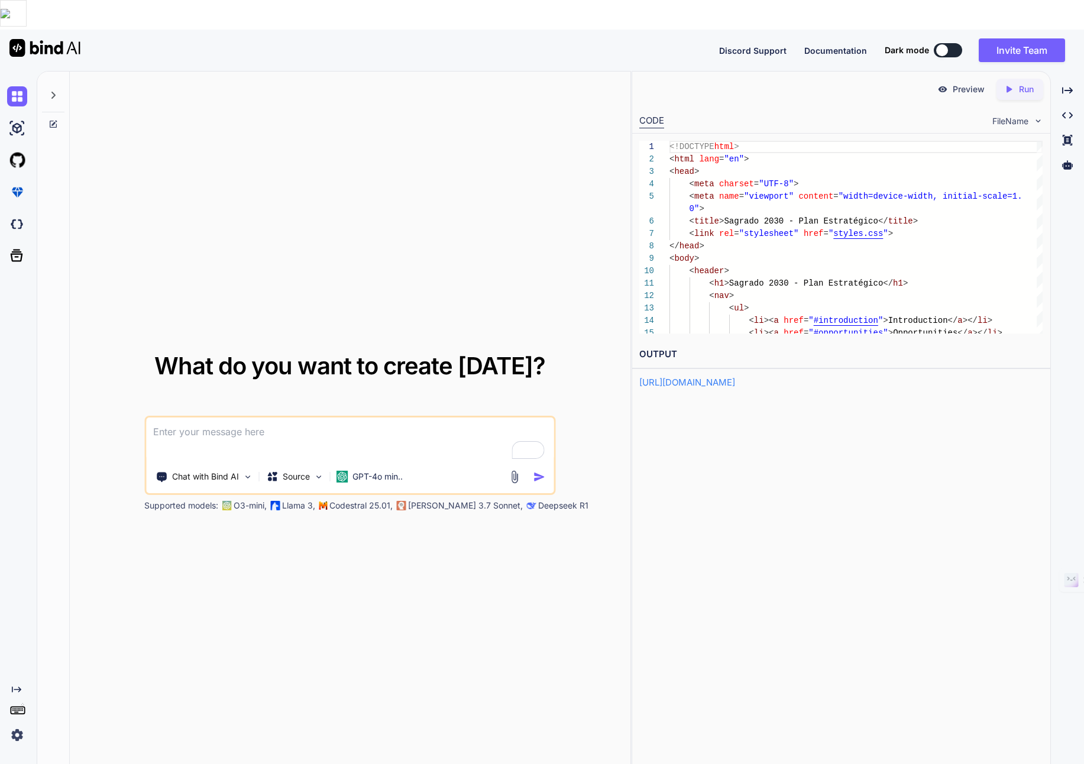
drag, startPoint x: 169, startPoint y: 402, endPoint x: 142, endPoint y: 470, distance: 73.2
click at [146, 463] on div "Chat with Bind AI Source GPT-4o min.." at bounding box center [349, 455] width 411 height 79
type textarea "Make an app to"
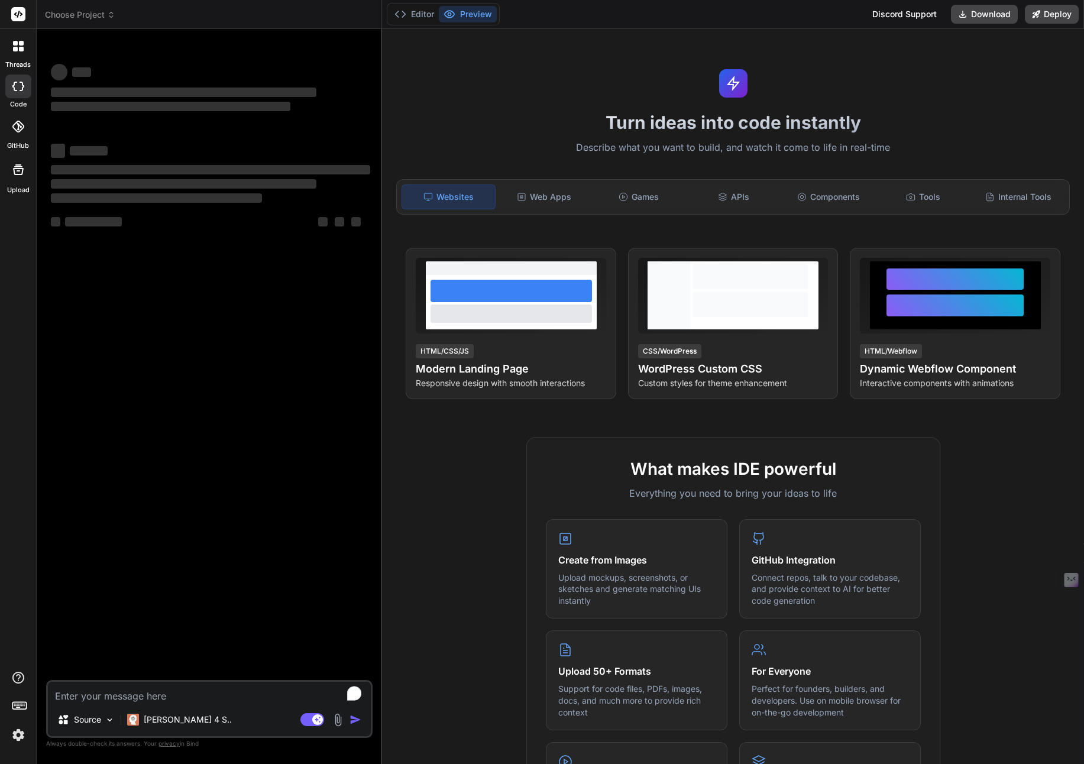
type textarea "x"
